Goal: Task Accomplishment & Management: Manage account settings

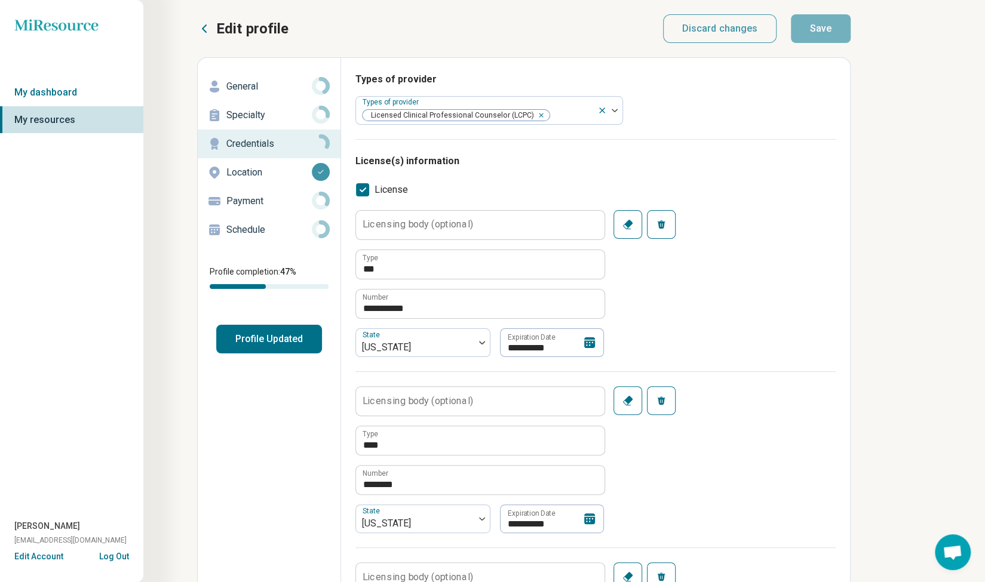
click at [588, 336] on icon at bounding box center [589, 343] width 14 height 14
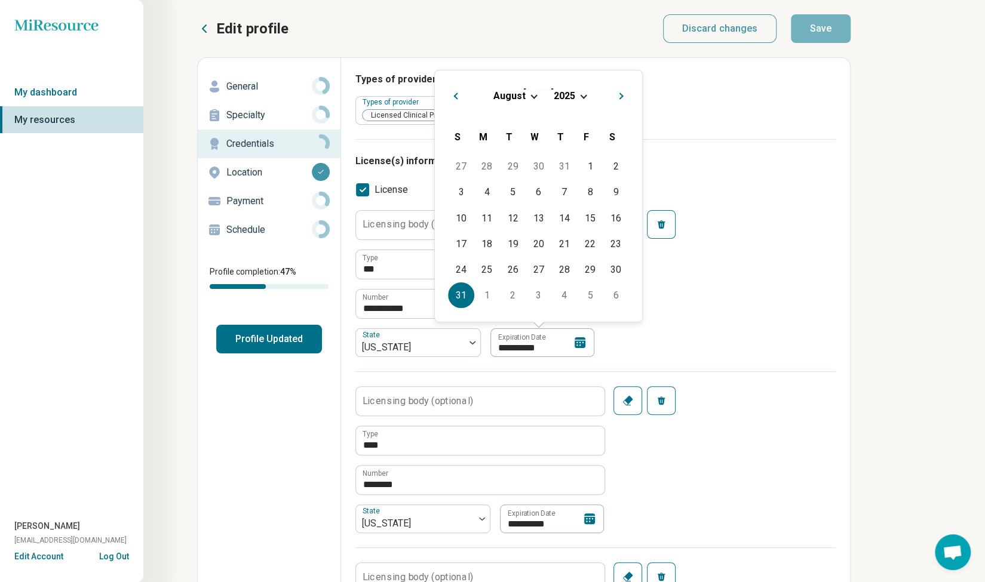
click at [622, 94] on span "Next Month" at bounding box center [622, 97] width 0 height 14
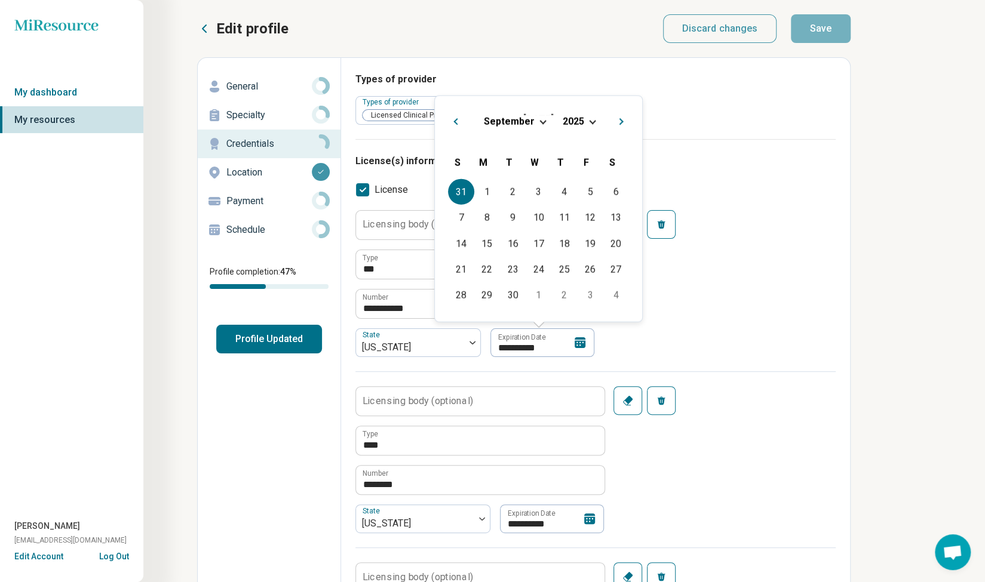
click at [594, 122] on div "[DATE]" at bounding box center [538, 121] width 188 height 13
click at [584, 119] on div "[DATE]" at bounding box center [538, 121] width 188 height 13
click at [589, 118] on span "Choose Date" at bounding box center [592, 121] width 7 height 7
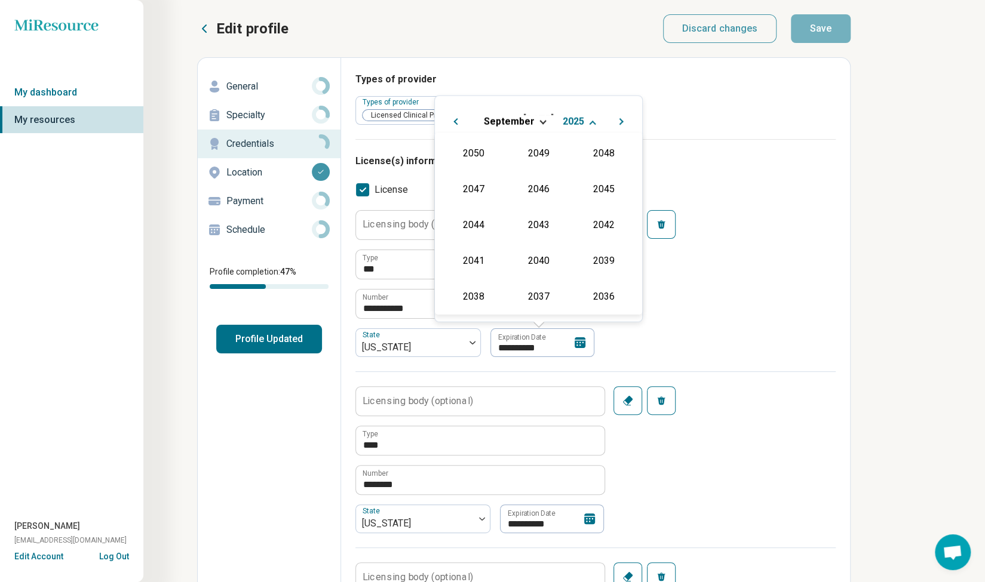
scroll to position [216, 0]
click at [599, 192] on div "2027" at bounding box center [604, 188] width 58 height 22
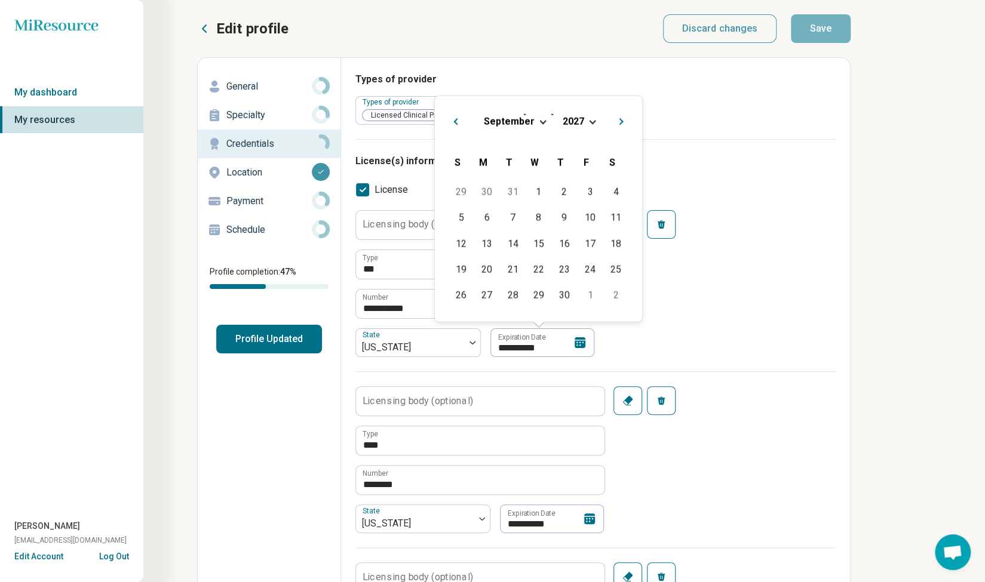
click at [544, 118] on div "[DATE]" at bounding box center [538, 121] width 188 height 13
click at [540, 121] on span "Choose Date" at bounding box center [542, 121] width 7 height 7
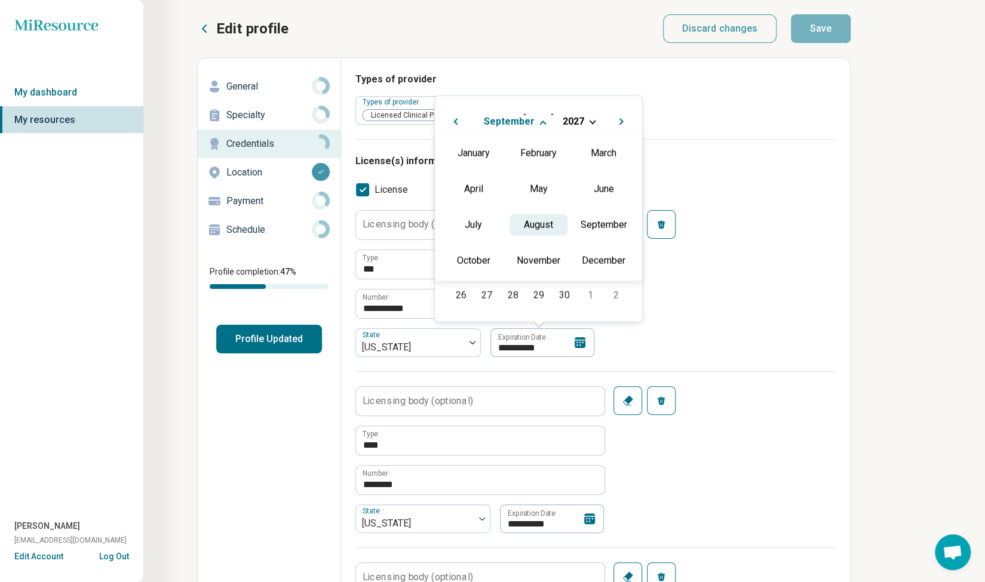
click at [538, 225] on div "August" at bounding box center [539, 225] width 58 height 22
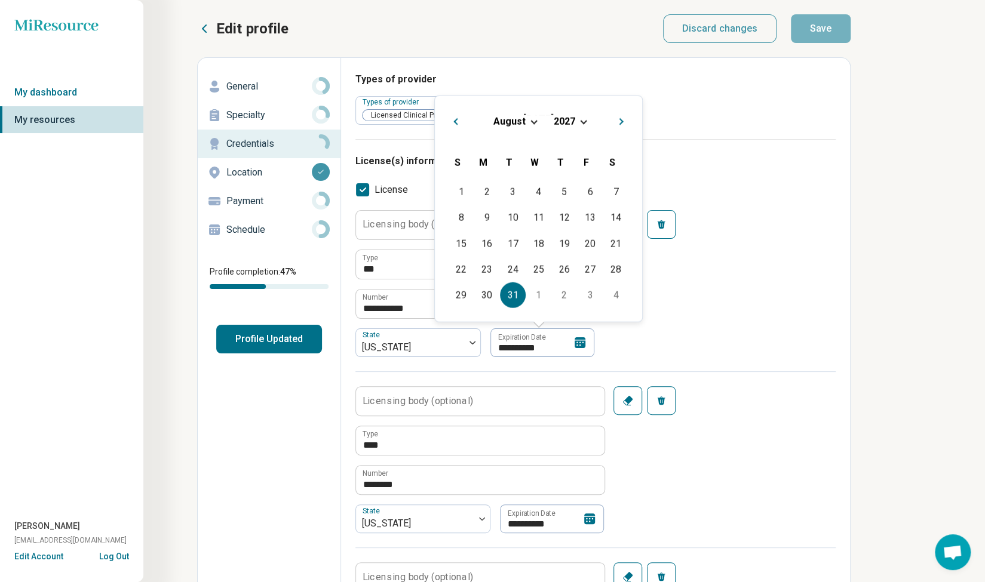
click at [514, 304] on div "31" at bounding box center [513, 296] width 26 height 26
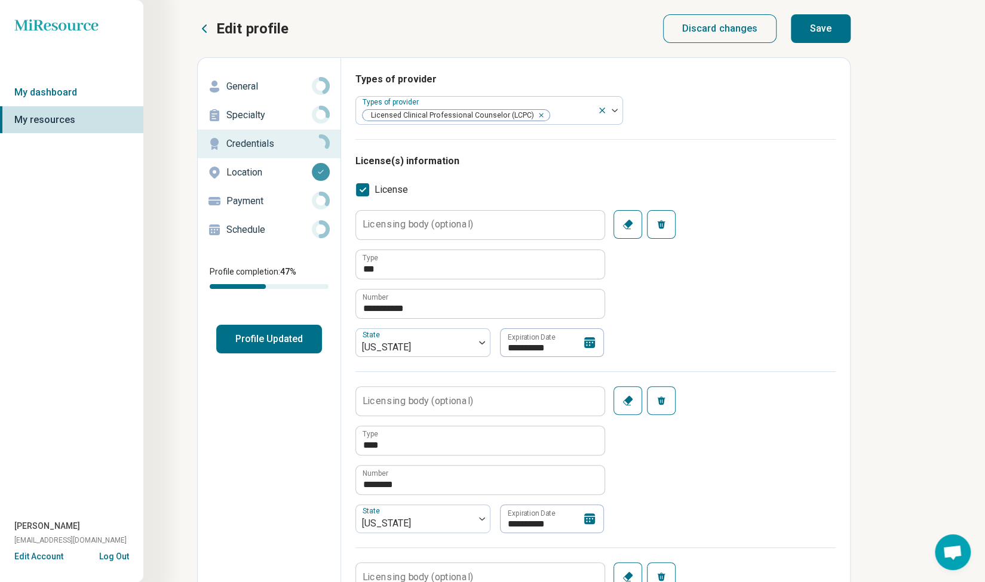
type textarea "*"
type input "**********"
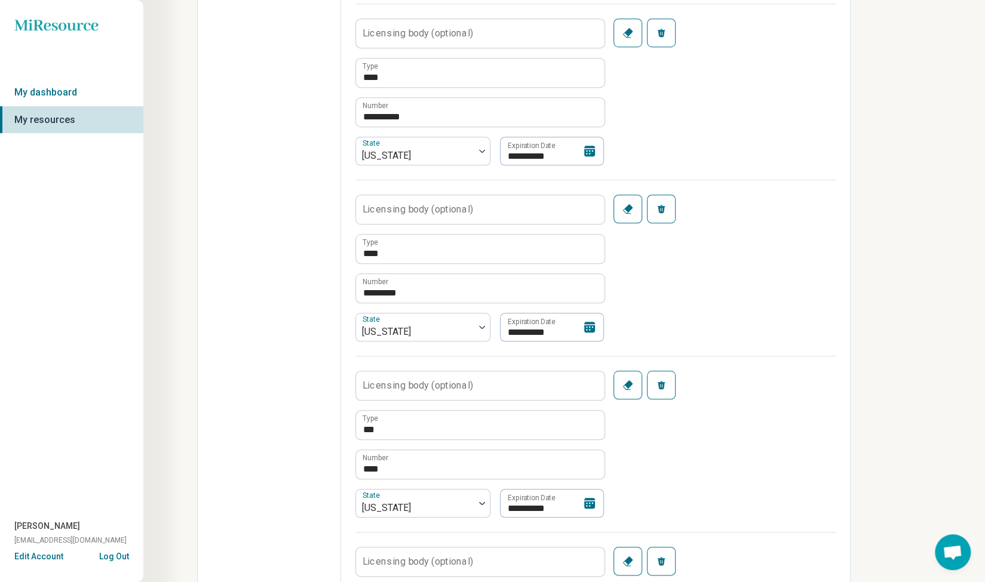
scroll to position [657, 0]
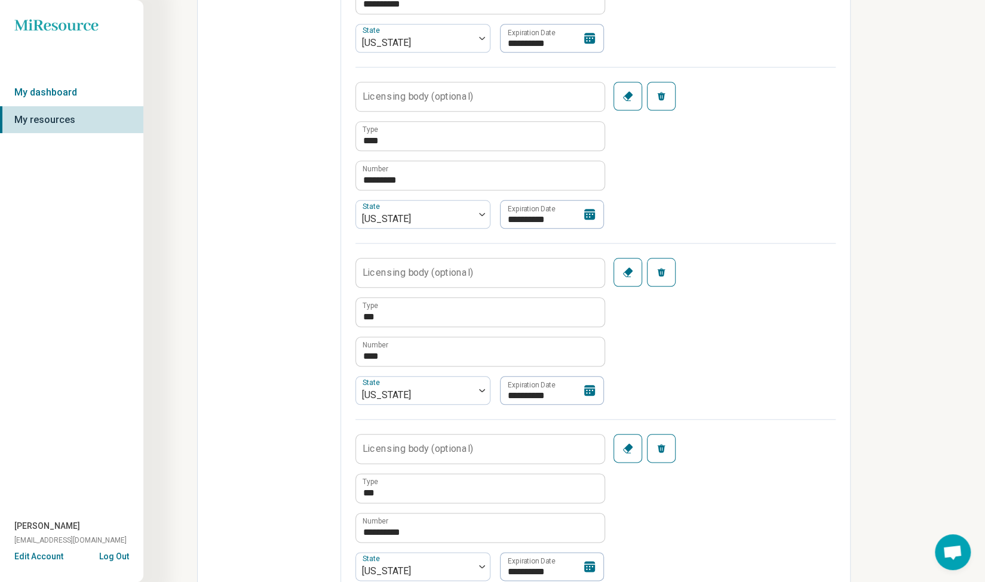
click at [590, 388] on icon at bounding box center [589, 390] width 11 height 11
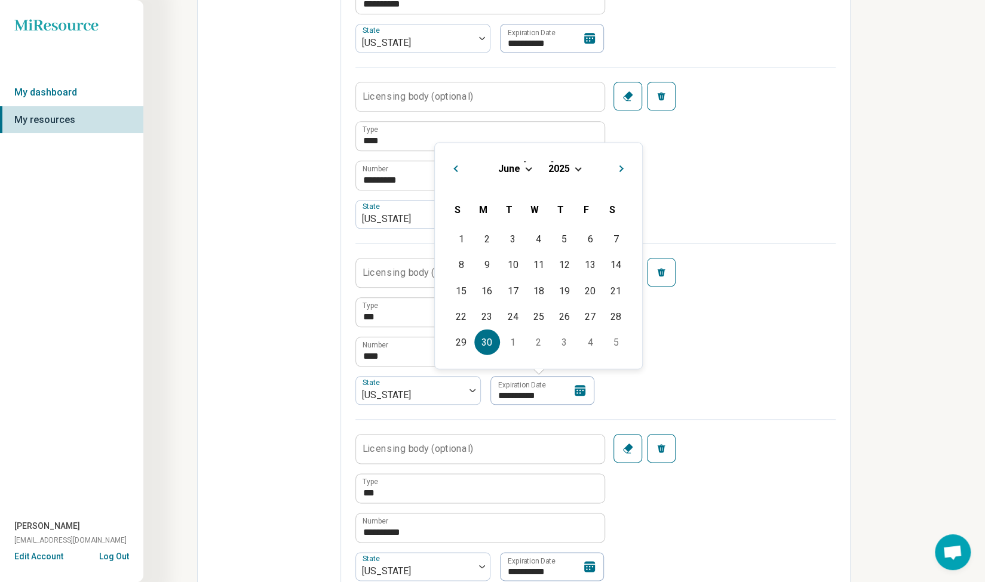
click at [577, 167] on span "Choose Date" at bounding box center [578, 167] width 7 height 7
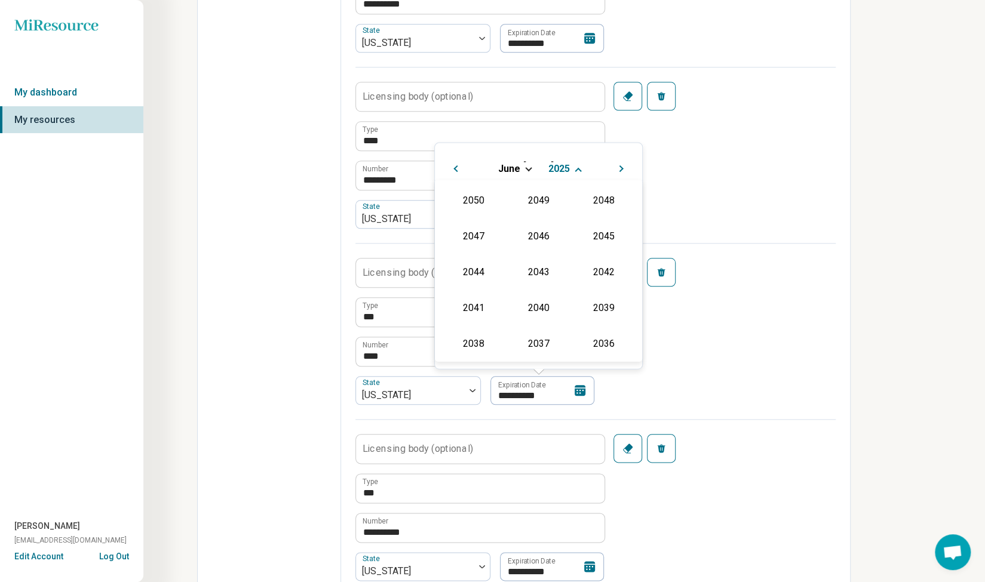
scroll to position [216, 0]
click at [600, 228] on div "2027" at bounding box center [604, 235] width 58 height 22
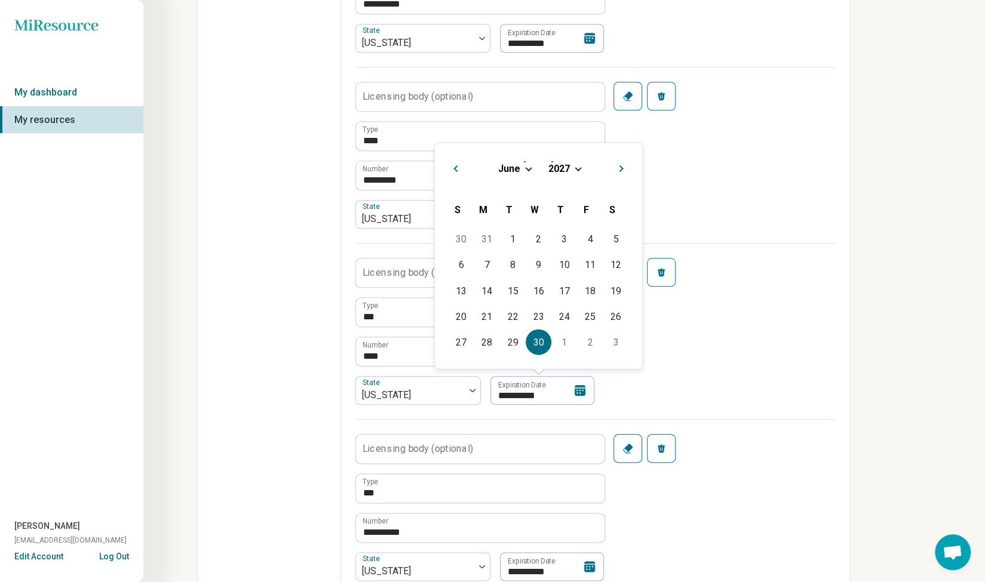
click at [539, 342] on div "30" at bounding box center [539, 342] width 26 height 26
type input "**********"
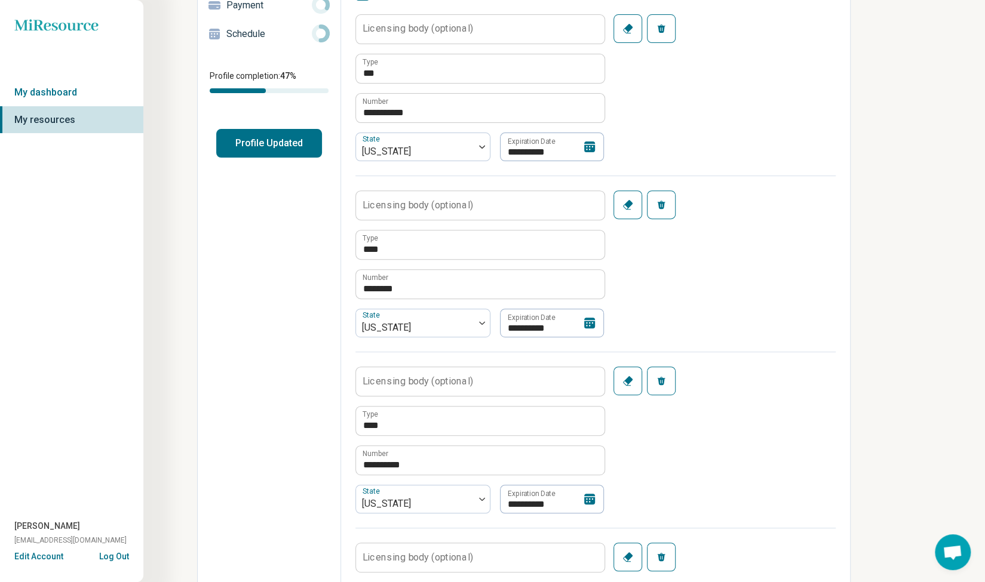
scroll to position [0, 0]
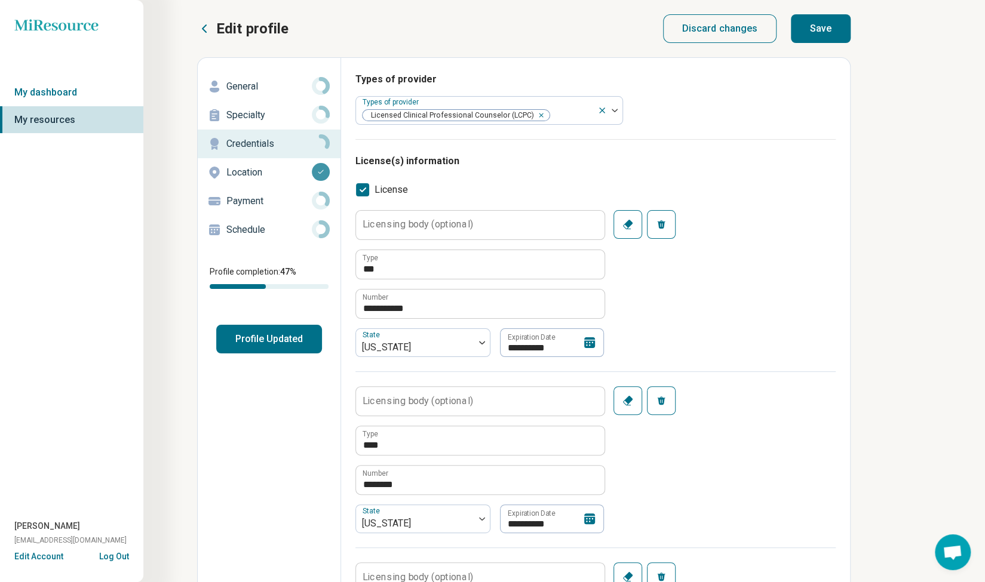
click at [826, 31] on button "Save" at bounding box center [821, 28] width 60 height 29
click at [256, 82] on p "General" at bounding box center [268, 86] width 85 height 14
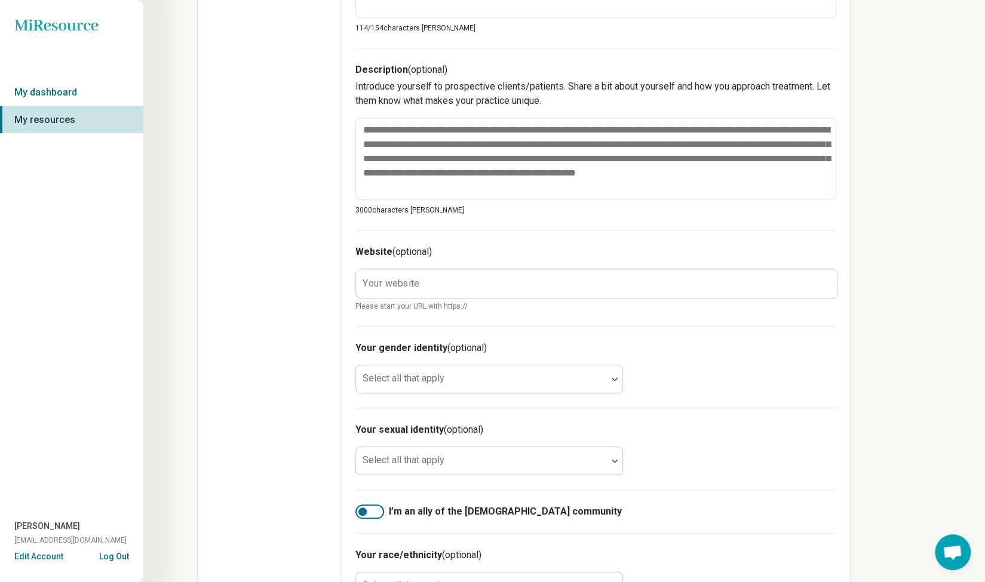
scroll to position [597, 0]
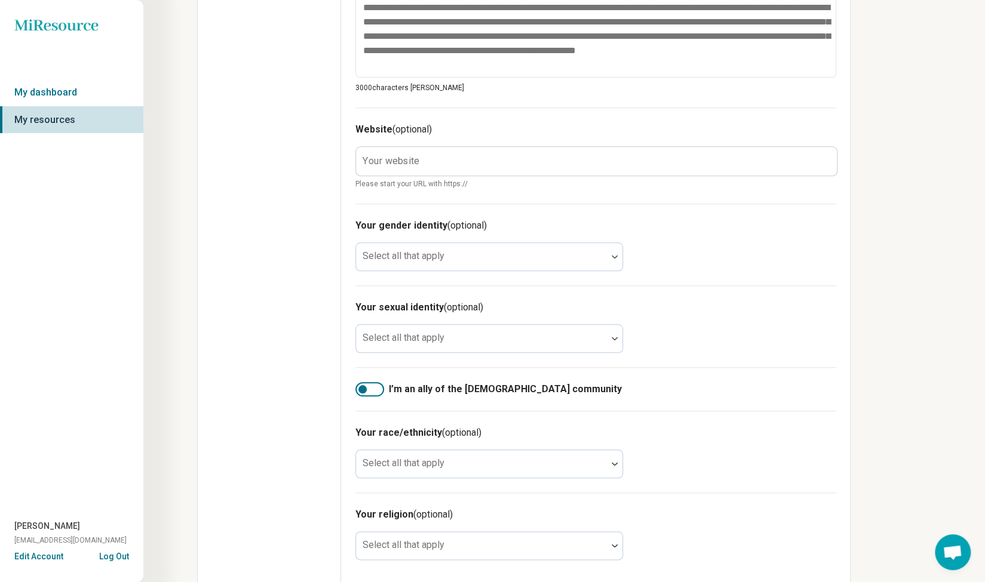
click at [363, 392] on div at bounding box center [369, 389] width 29 height 14
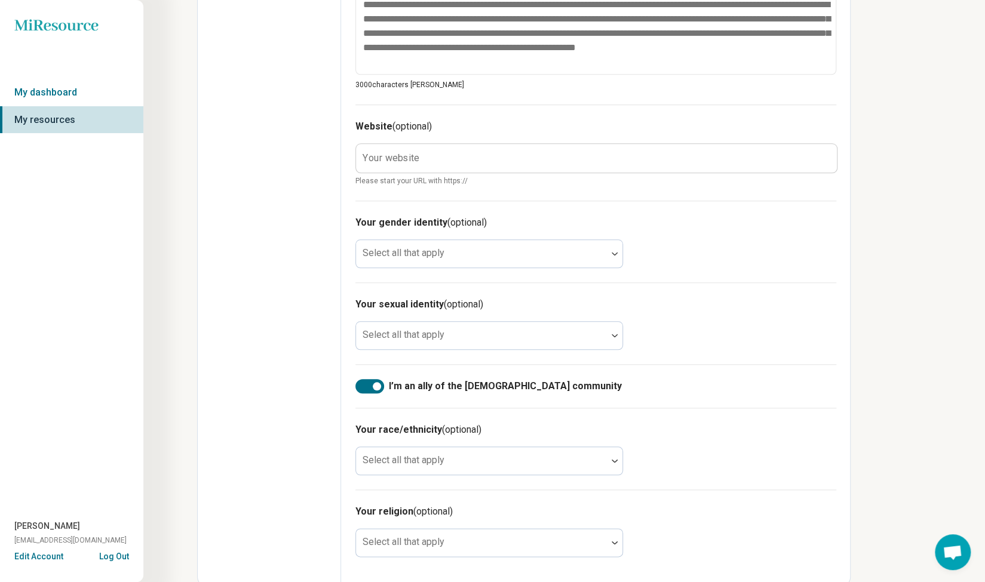
scroll to position [602, 0]
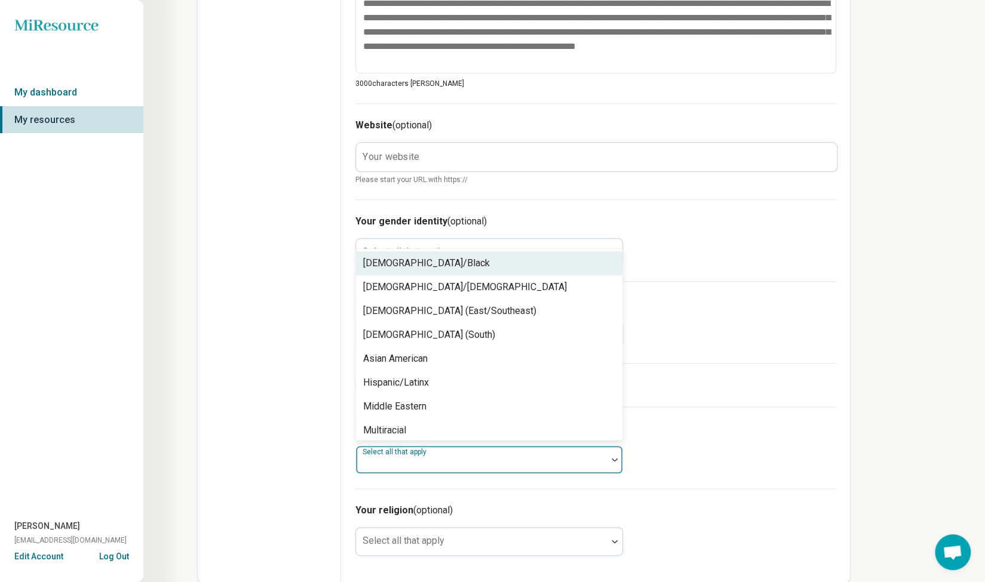
click at [618, 452] on div at bounding box center [615, 459] width 16 height 27
click at [536, 255] on div "[DEMOGRAPHIC_DATA]/Black" at bounding box center [489, 264] width 266 height 24
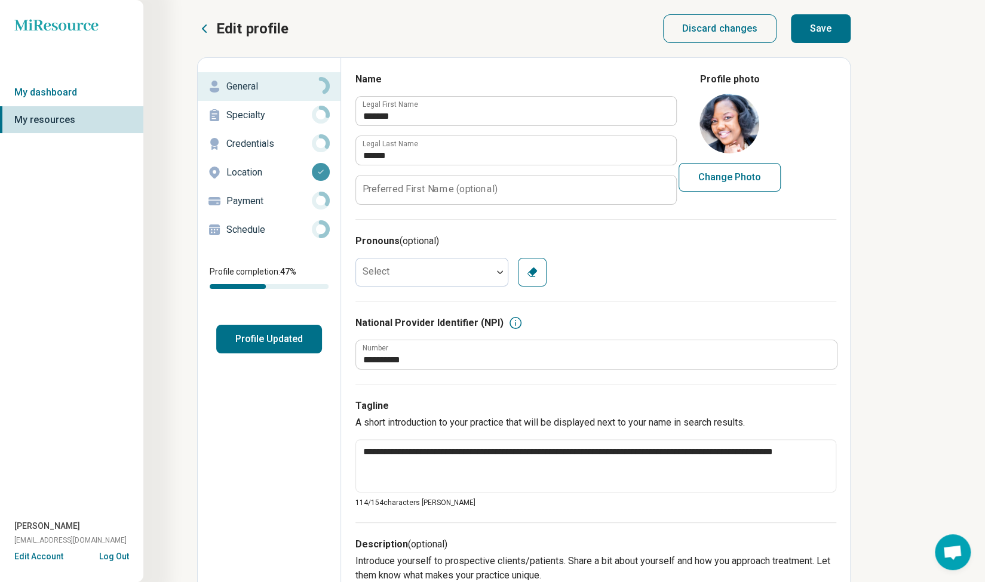
scroll to position [0, 0]
click at [244, 119] on p "Specialty" at bounding box center [268, 115] width 85 height 14
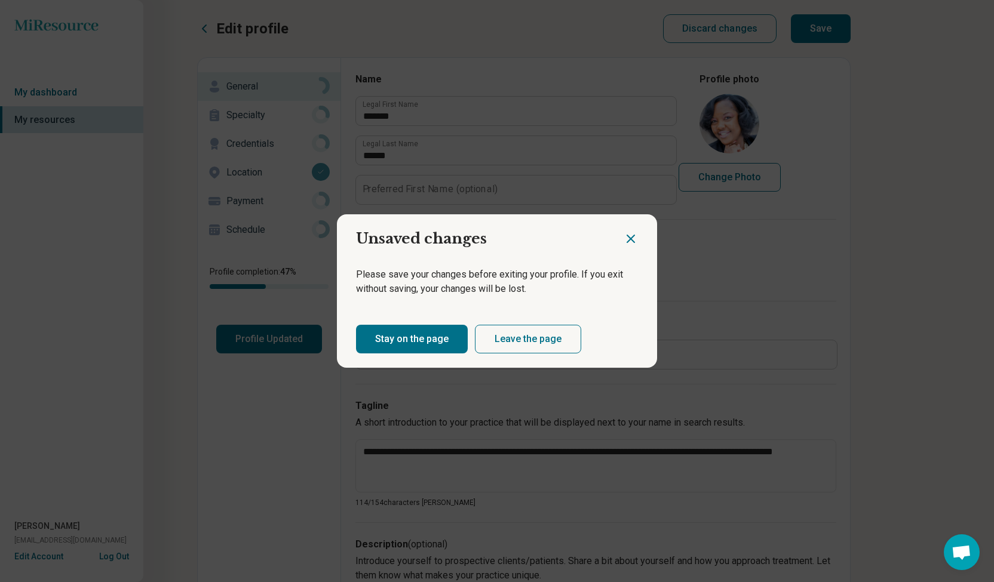
click at [630, 240] on icon "Close dialog" at bounding box center [631, 239] width 14 height 14
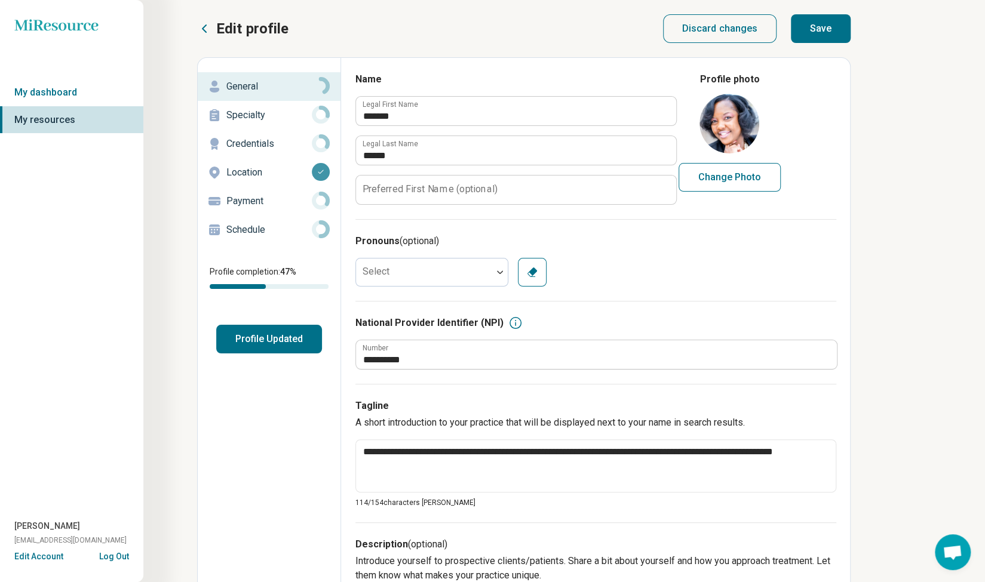
click at [828, 30] on button "Save" at bounding box center [821, 28] width 60 height 29
type textarea "*"
click at [246, 211] on link "Payment" at bounding box center [269, 201] width 143 height 29
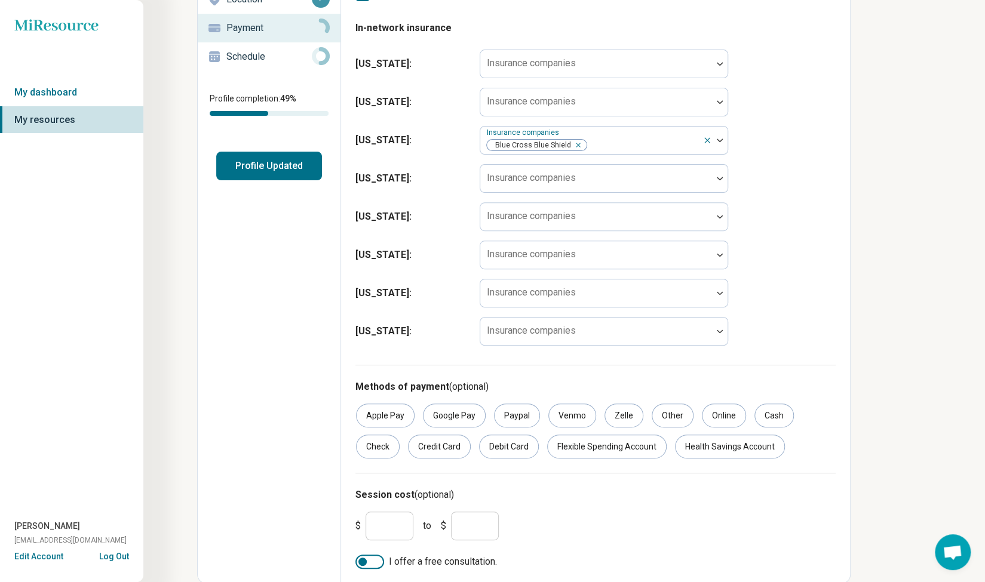
scroll to position [174, 0]
click at [447, 444] on div "Credit Card" at bounding box center [439, 446] width 63 height 24
click at [525, 445] on div "Debit Card" at bounding box center [509, 446] width 60 height 24
click at [572, 438] on div "Flexible Spending Account" at bounding box center [606, 446] width 119 height 24
click at [753, 441] on div "Health Savings Account" at bounding box center [730, 446] width 110 height 24
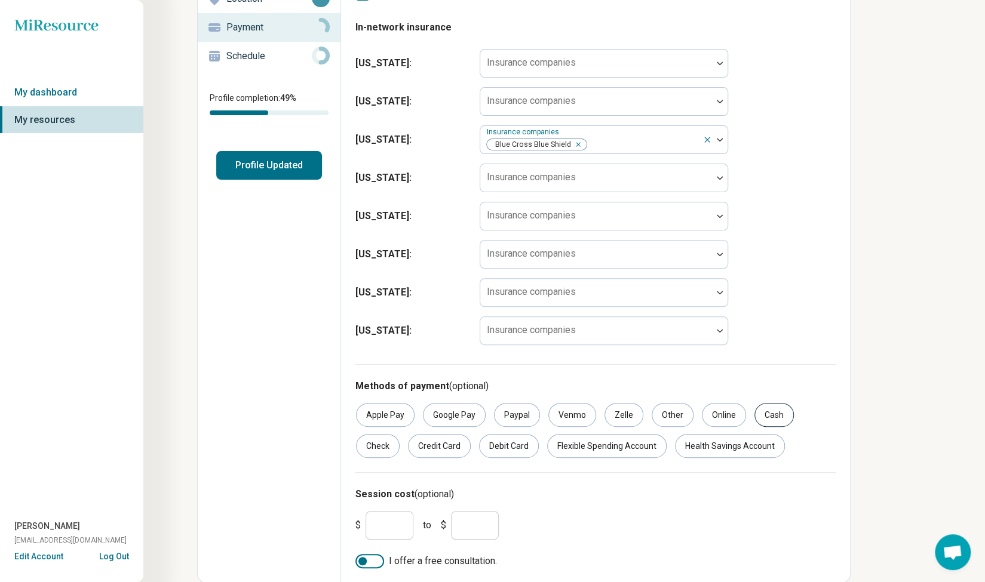
click at [764, 417] on div "Cash" at bounding box center [774, 415] width 39 height 24
click at [364, 559] on div at bounding box center [362, 561] width 8 height 8
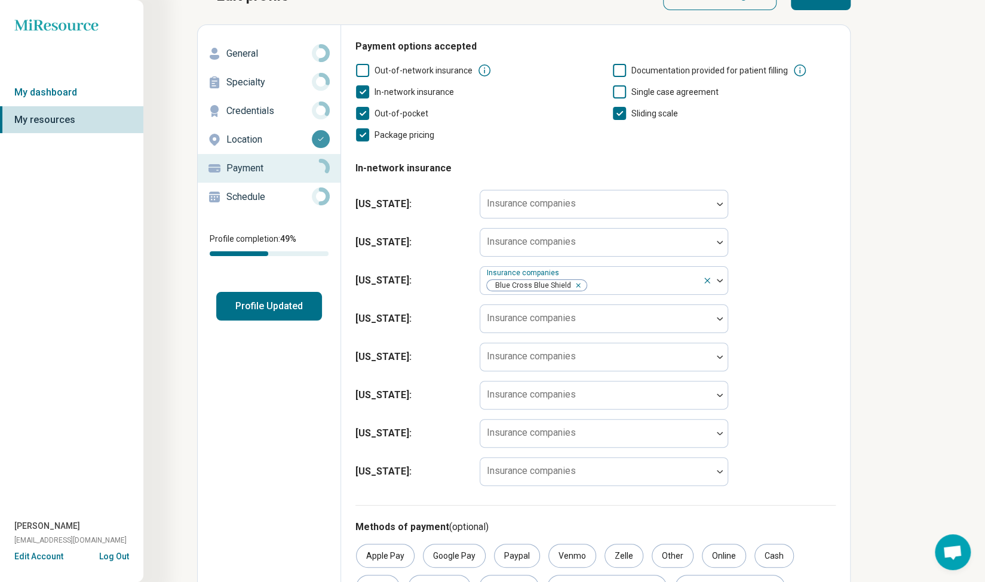
scroll to position [0, 0]
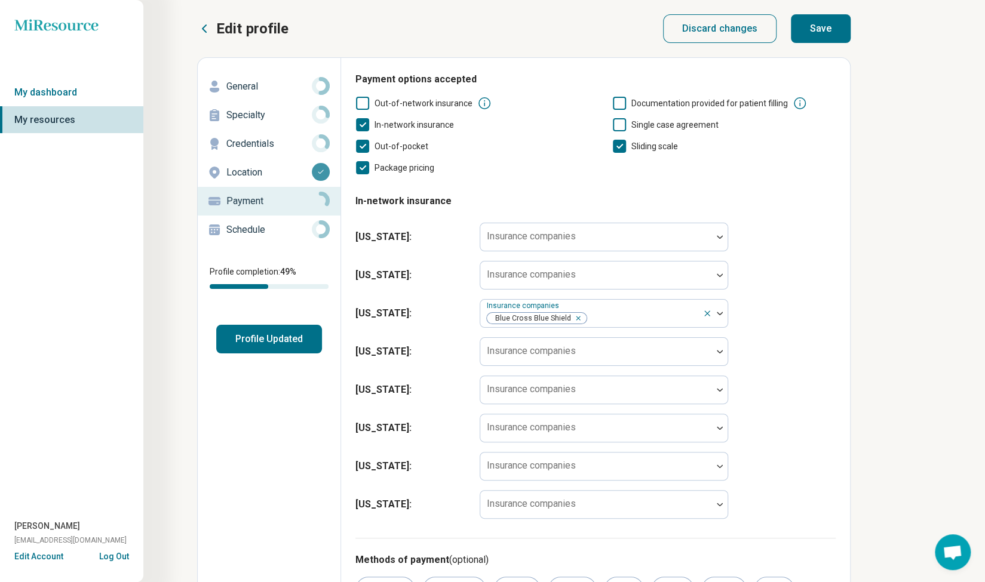
click at [619, 127] on icon at bounding box center [619, 124] width 13 height 13
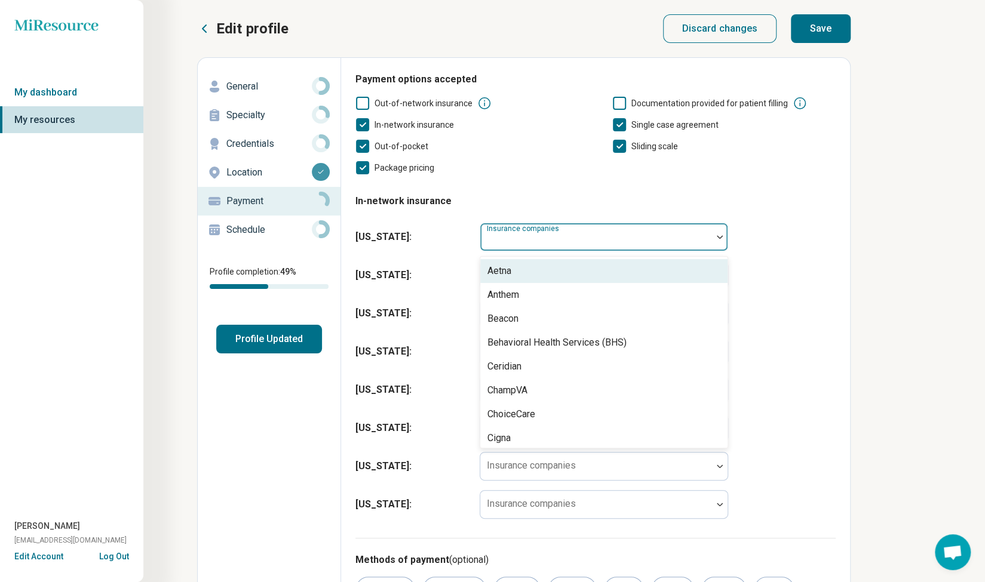
click at [718, 238] on img at bounding box center [720, 237] width 6 height 4
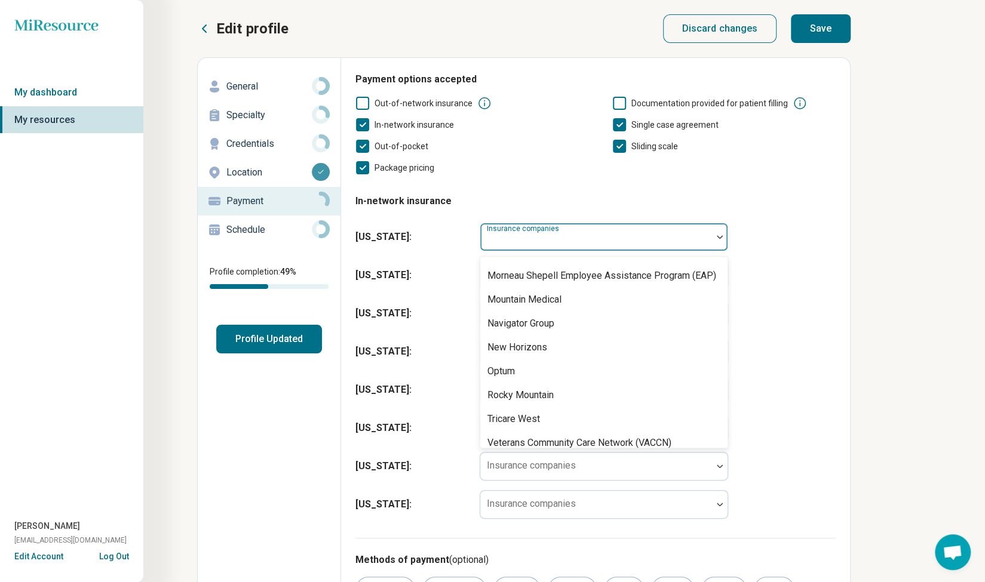
scroll to position [578, 0]
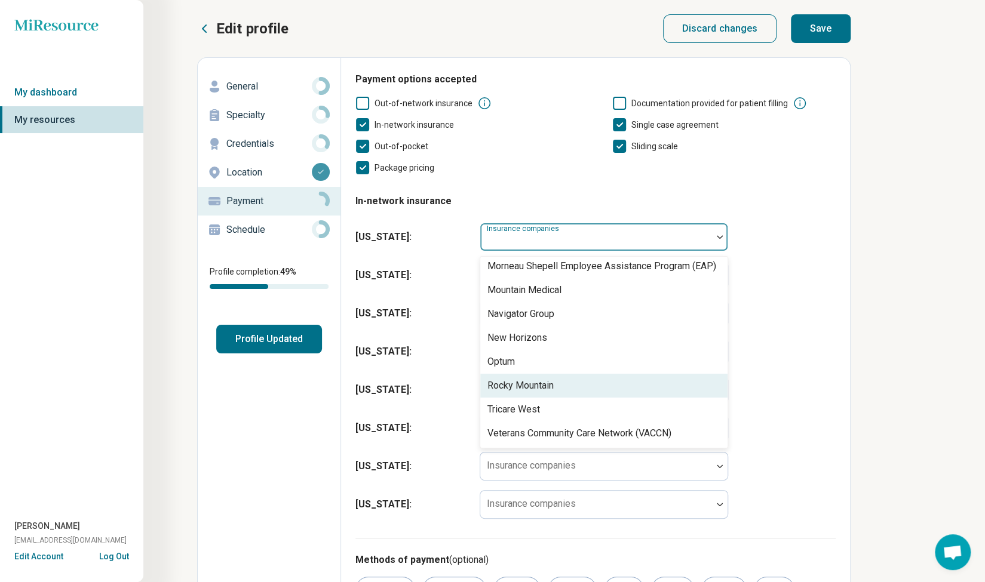
click at [954, 364] on div "Miresource logo My dashboard My resources [PERSON_NAME] [EMAIL_ADDRESS][DOMAIN_…" at bounding box center [492, 379] width 985 height 758
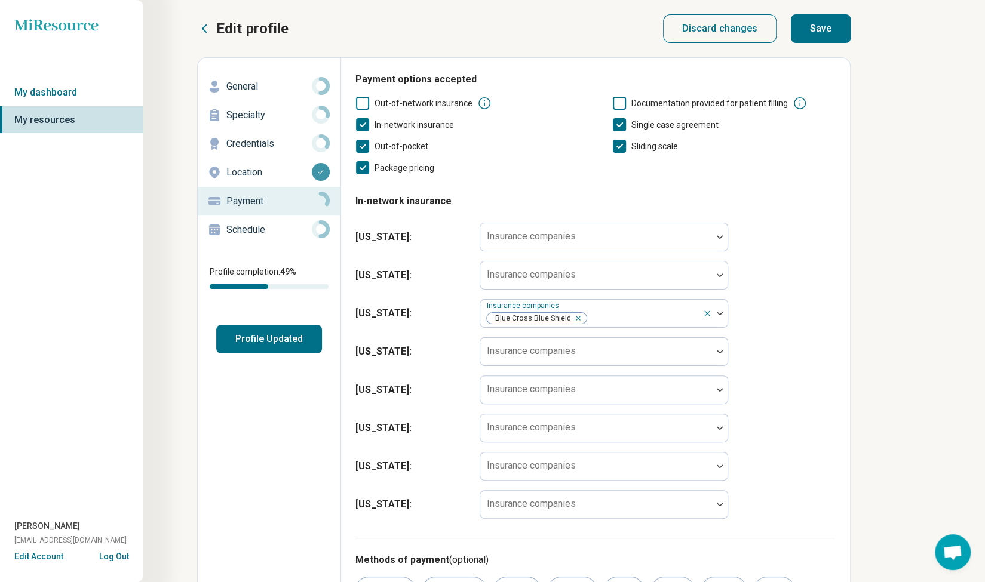
click at [289, 340] on button "Profile Updated" at bounding box center [269, 339] width 106 height 29
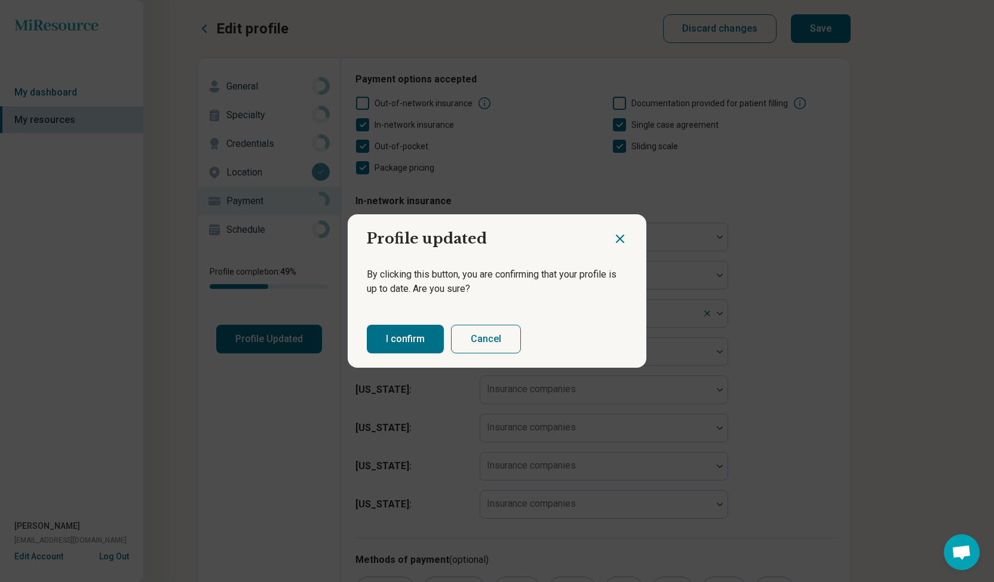
click at [414, 340] on button "I confirm" at bounding box center [405, 339] width 77 height 29
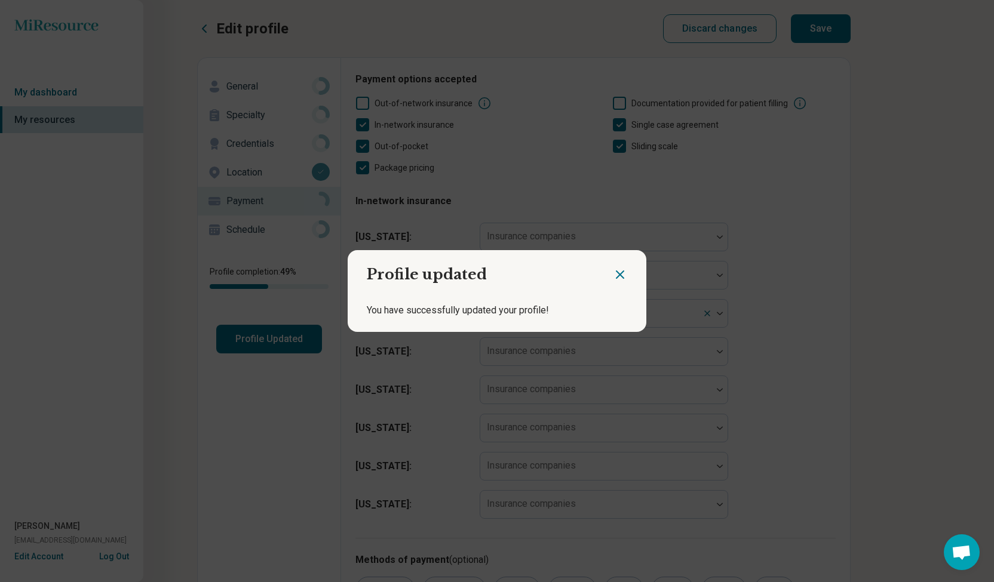
click at [618, 278] on icon "Close dialog" at bounding box center [620, 274] width 7 height 7
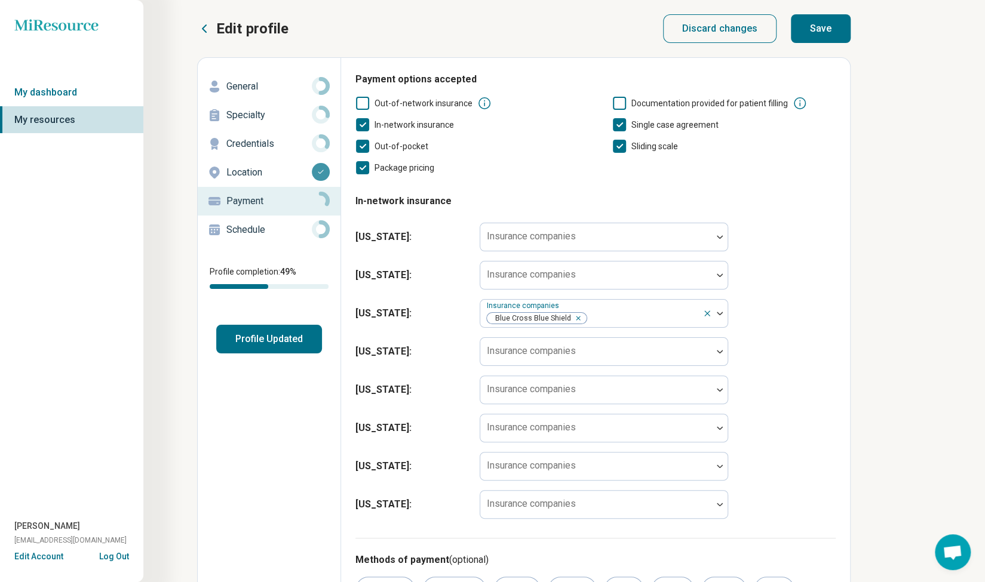
click at [820, 33] on button "Save" at bounding box center [821, 28] width 60 height 29
